Goal: Task Accomplishment & Management: Use online tool/utility

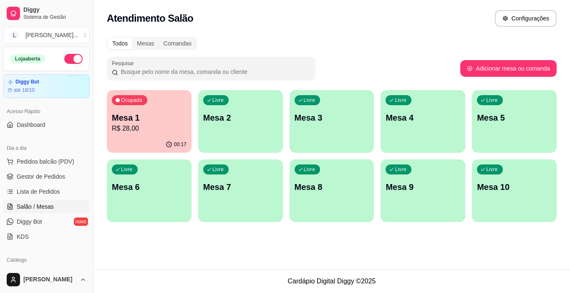
click at [147, 126] on p "R$ 28,00" at bounding box center [149, 128] width 75 height 10
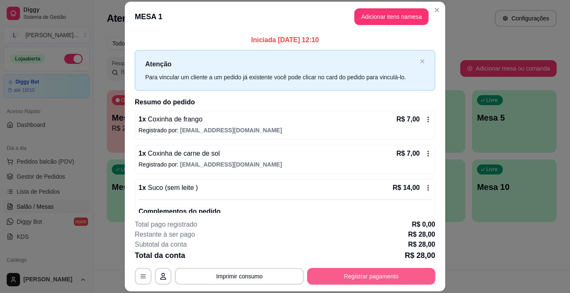
click at [354, 275] on button "Registrar pagamento" at bounding box center [371, 276] width 128 height 17
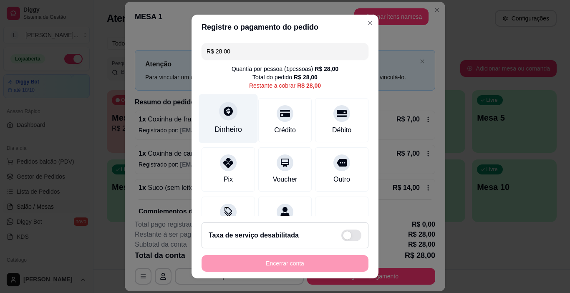
click at [226, 129] on div "Dinheiro" at bounding box center [228, 129] width 28 height 11
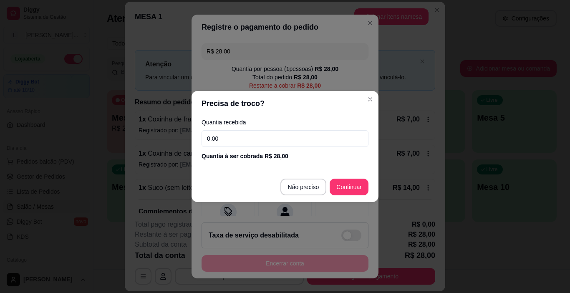
click at [232, 141] on input "0,00" at bounding box center [284, 138] width 167 height 17
type input "40,00"
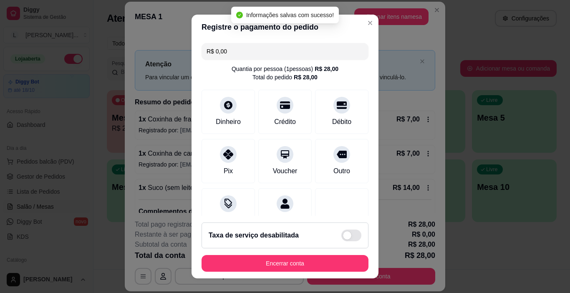
type input "R$ 0,00"
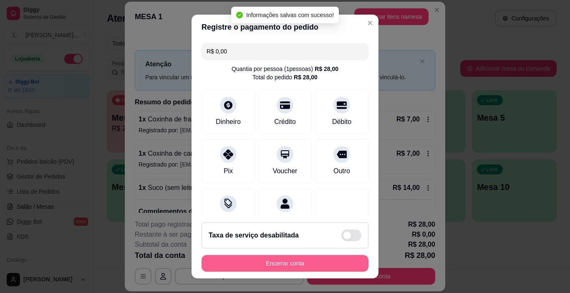
click at [274, 267] on button "Encerrar conta" at bounding box center [284, 263] width 167 height 17
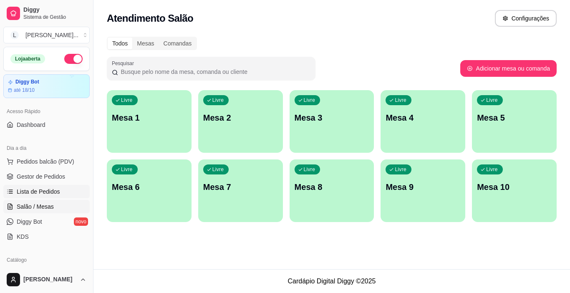
click at [31, 191] on span "Lista de Pedidos" at bounding box center [38, 191] width 43 height 8
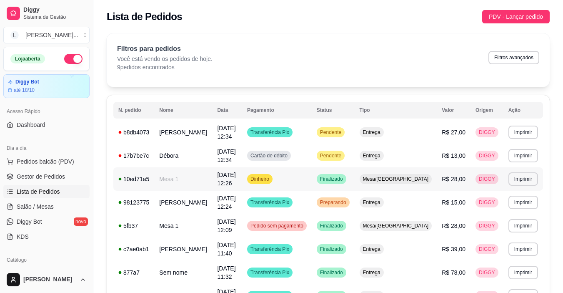
click at [312, 187] on td "Dinheiro" at bounding box center [277, 178] width 70 height 23
click at [510, 132] on button "Imprimir" at bounding box center [524, 132] width 30 height 13
click at [514, 160] on button "IMPRESSORA" at bounding box center [509, 161] width 58 height 13
click at [521, 156] on button "Imprimir" at bounding box center [524, 155] width 30 height 13
click at [522, 182] on button "IMPRESSORA" at bounding box center [509, 184] width 58 height 13
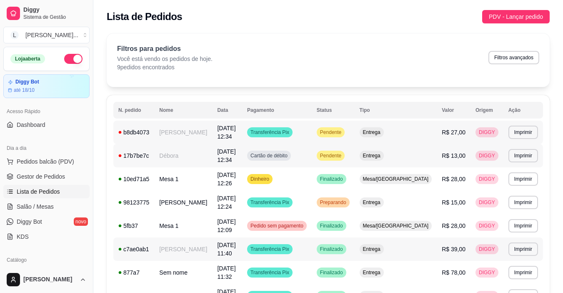
click at [205, 244] on td "[PERSON_NAME]" at bounding box center [183, 248] width 58 height 23
click at [236, 200] on span "[DATE] 12:24" at bounding box center [226, 202] width 18 height 15
